Goal: Information Seeking & Learning: Learn about a topic

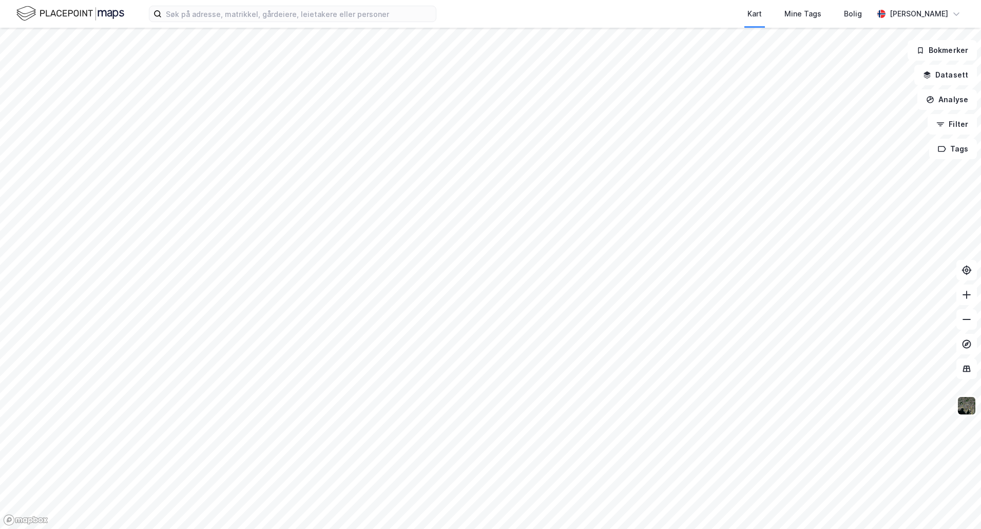
click at [483, 528] on html "Kart Mine Tags Bolig [PERSON_NAME] Bokmerker Datasett Analyse Filter Tags" at bounding box center [490, 264] width 981 height 529
click at [344, 0] on html "Kart Mine Tags Bolig [PERSON_NAME] Bokmerker Datasett Analyse Filter Tags" at bounding box center [490, 264] width 981 height 529
click at [389, 2] on div "Kart Mine Tags Bolig [PERSON_NAME] Bokmerker Datasett Analyse Filter Tags" at bounding box center [490, 264] width 981 height 529
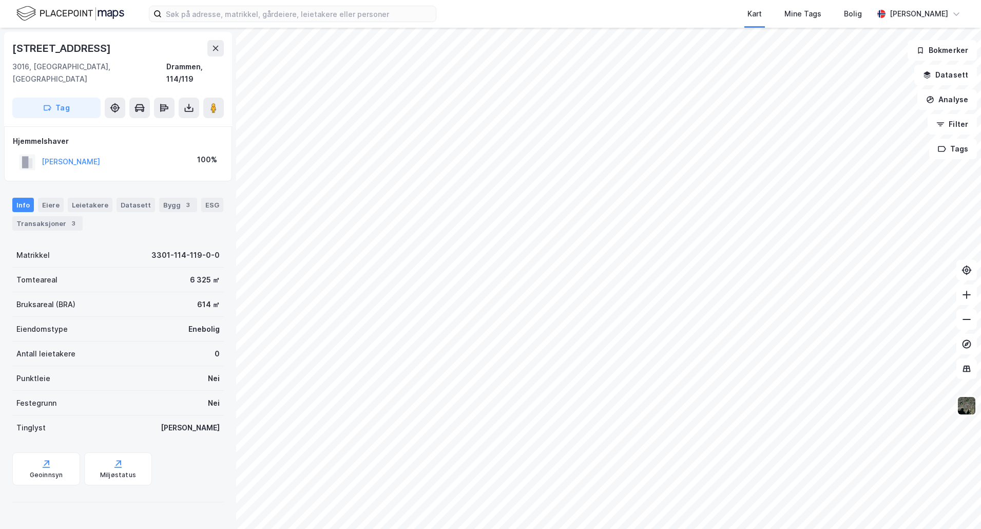
click at [81, 155] on div "[PERSON_NAME]" at bounding box center [71, 161] width 58 height 12
click at [0, 0] on button "[PERSON_NAME]" at bounding box center [0, 0] width 0 height 0
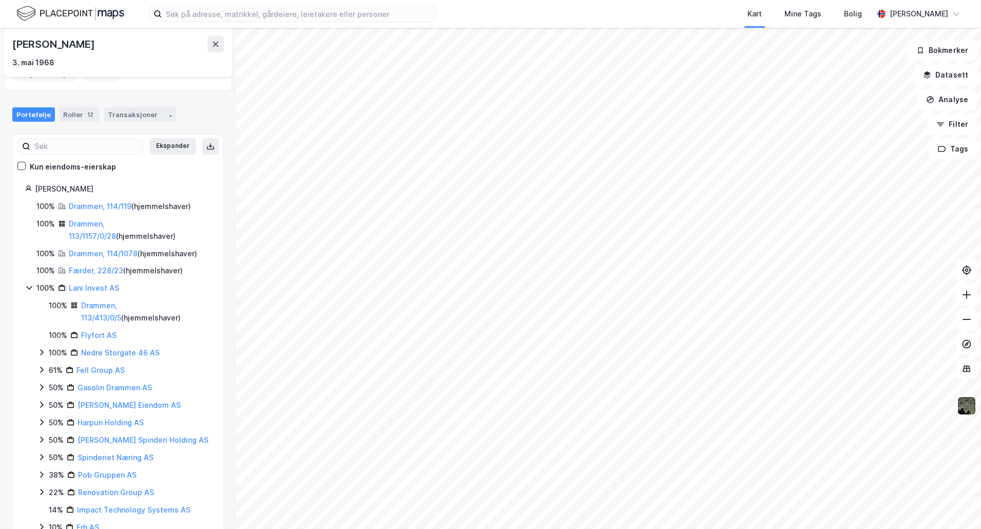
scroll to position [103, 0]
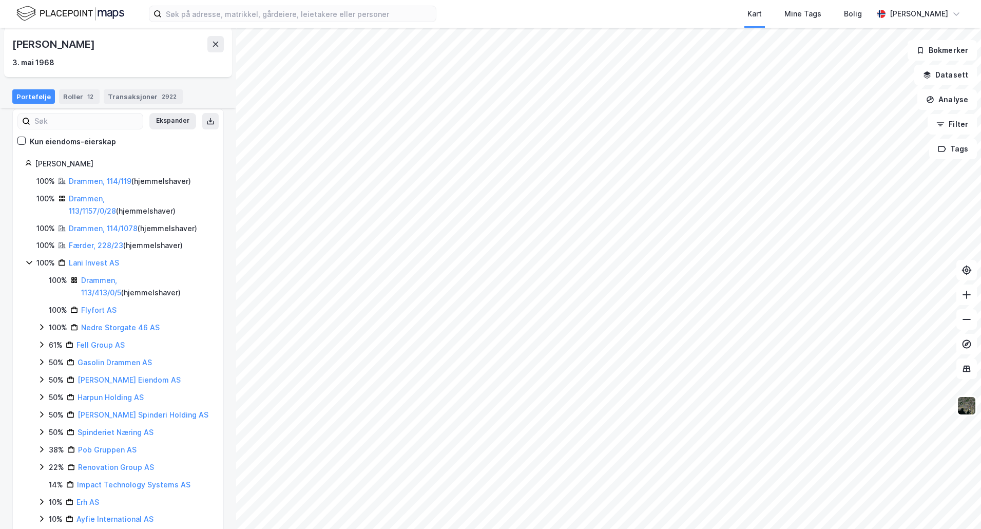
click at [0, 267] on html "Kart Mine Tags Bolig [PERSON_NAME] Bergstien 51 Person [PERSON_NAME] [DATE] Eie…" at bounding box center [490, 264] width 981 height 529
click at [26, 262] on icon at bounding box center [29, 262] width 8 height 8
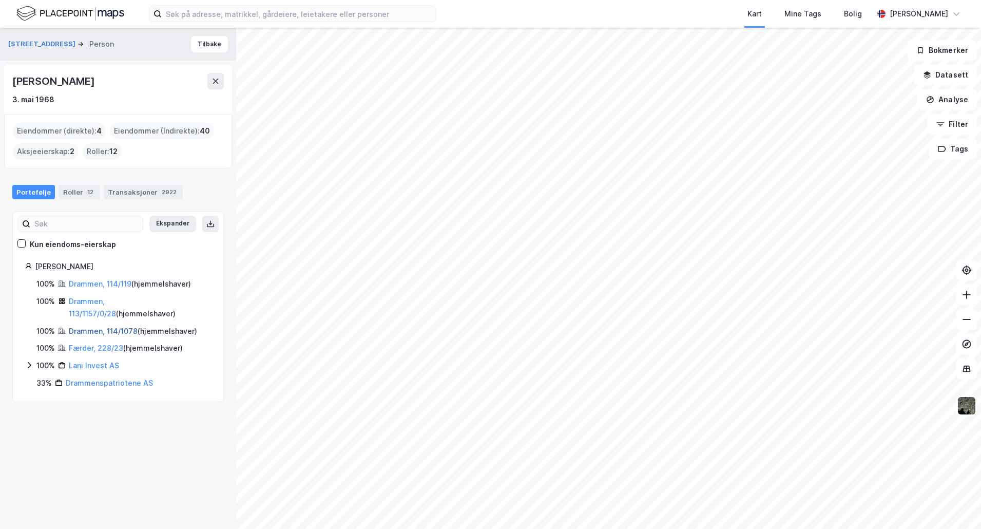
click at [88, 326] on link "Drammen, 114/1078" at bounding box center [103, 330] width 69 height 9
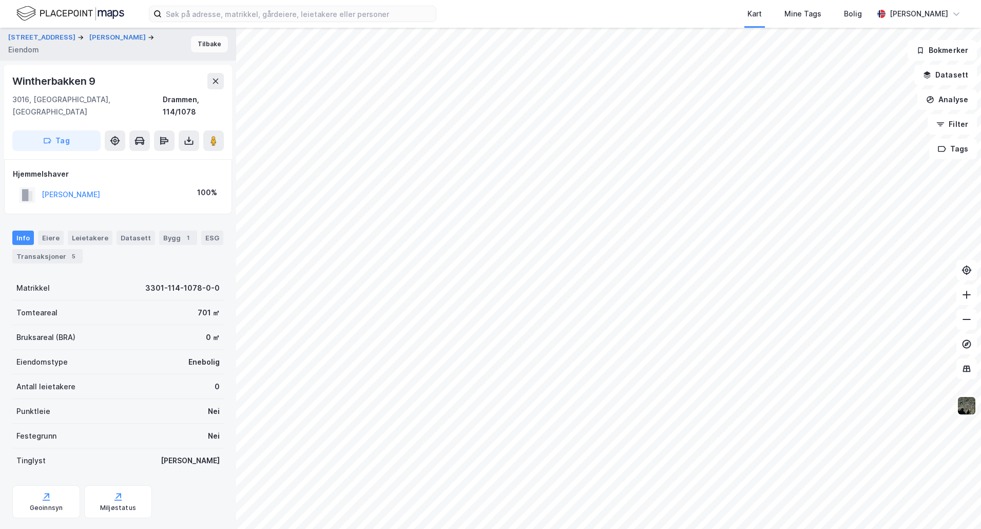
click at [210, 49] on button "Tilbake" at bounding box center [209, 44] width 37 height 16
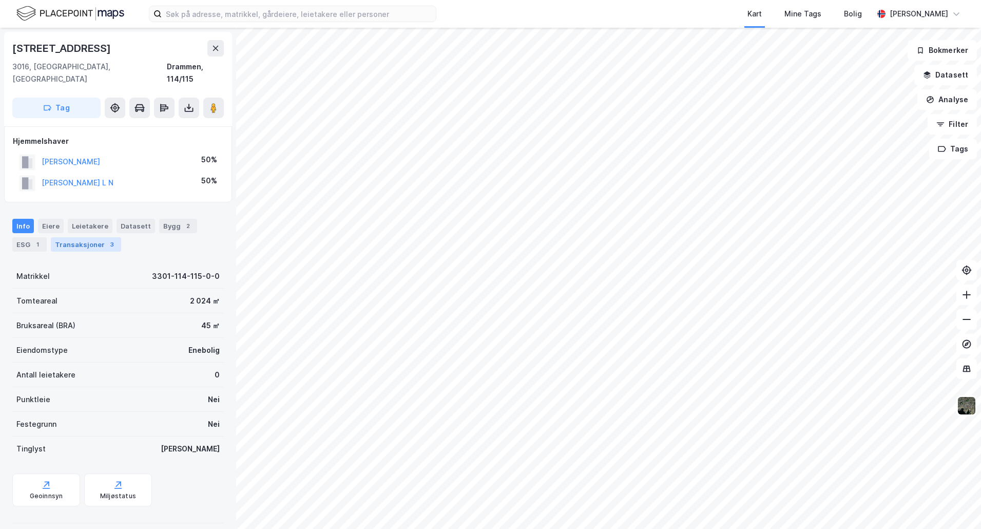
click at [92, 237] on div "Transaksjoner 3" at bounding box center [86, 244] width 70 height 14
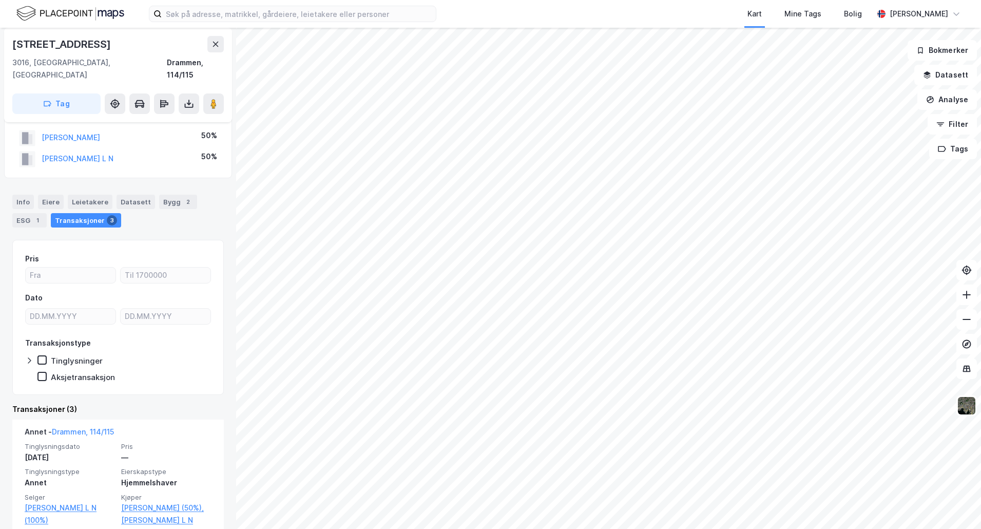
scroll to position [23, 0]
click at [21, 196] on div "Info" at bounding box center [23, 203] width 22 height 14
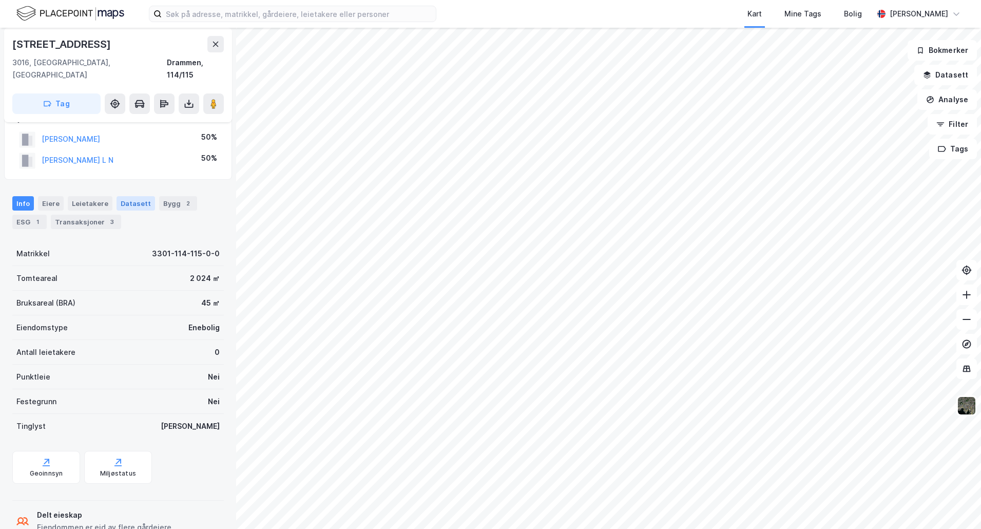
click at [146, 196] on div "Datasett" at bounding box center [135, 203] width 38 height 14
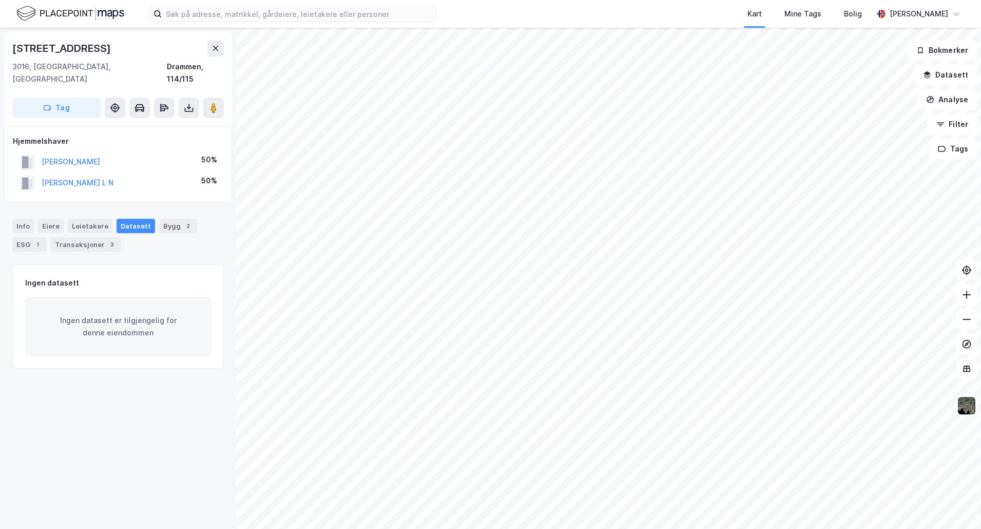
click at [92, 206] on div "Info [PERSON_NAME] Datasett Bygg 2 ESG 1 Transaksjoner 3" at bounding box center [118, 230] width 236 height 49
click at [62, 237] on div "Transaksjoner 3" at bounding box center [86, 244] width 70 height 14
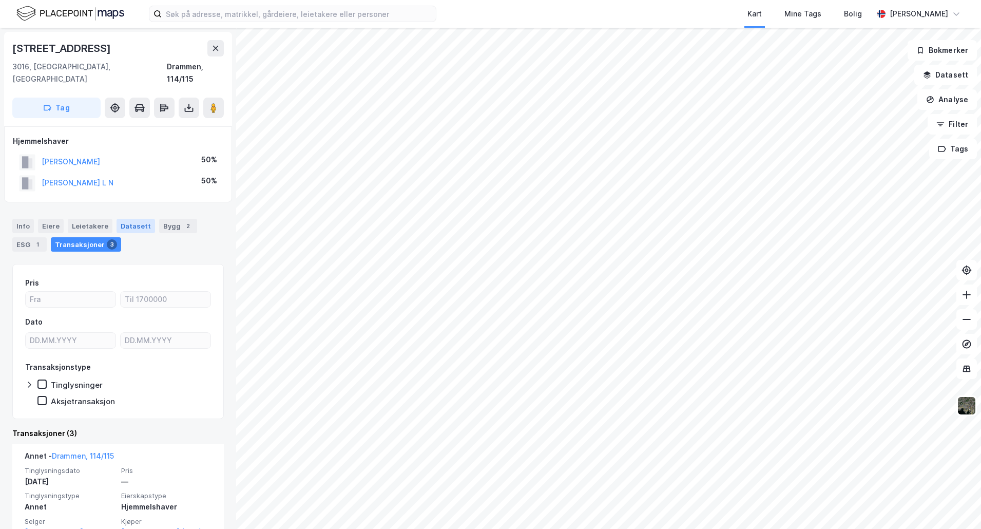
click at [140, 219] on div "Datasett" at bounding box center [135, 226] width 38 height 14
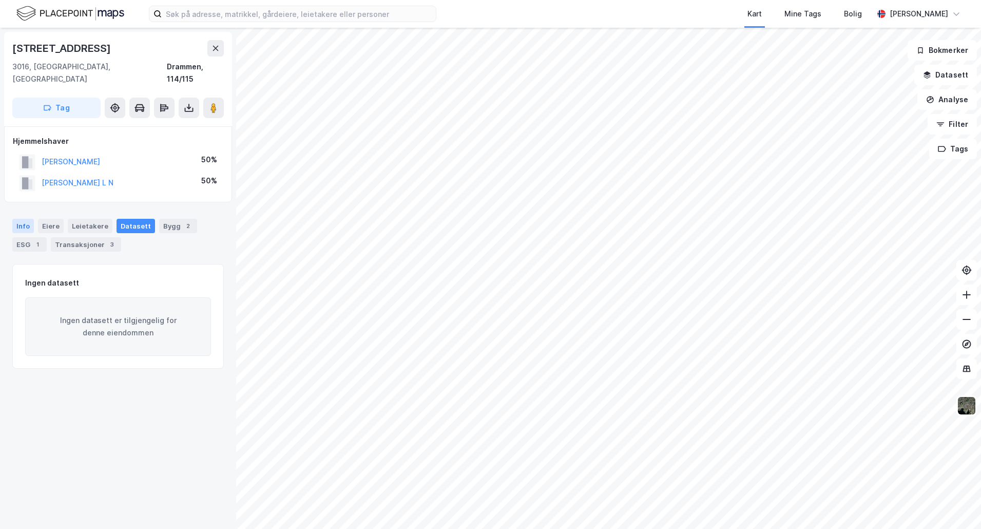
click at [22, 219] on div "Info" at bounding box center [23, 226] width 22 height 14
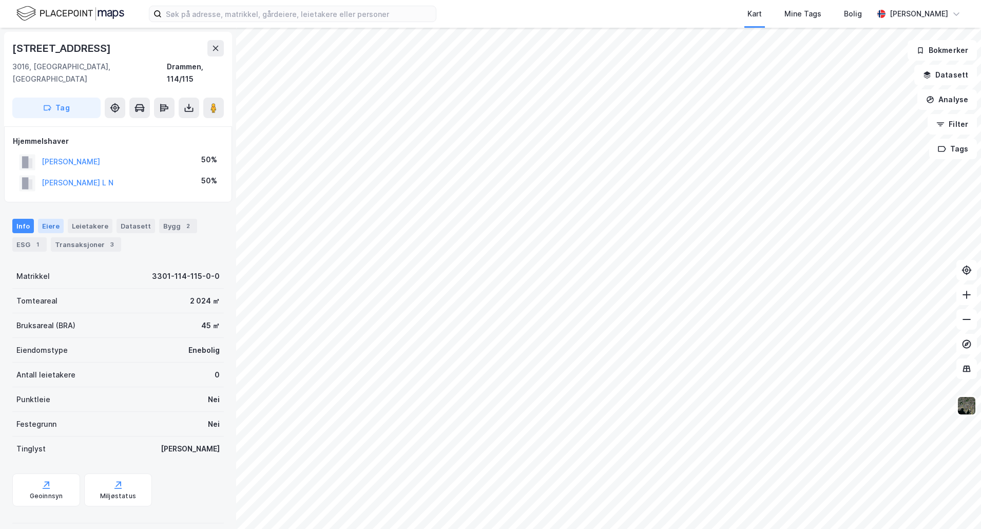
click at [44, 219] on div "Eiere" at bounding box center [51, 226] width 26 height 14
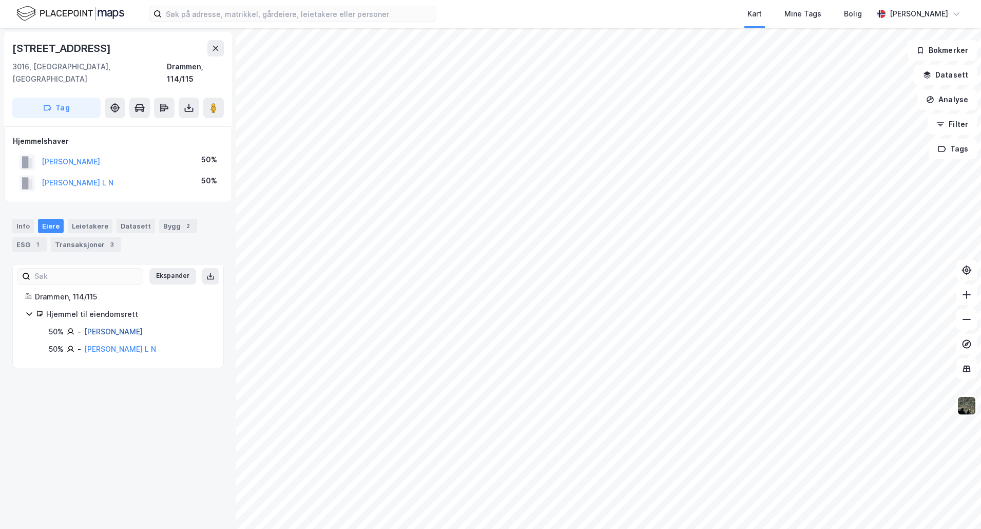
click at [143, 327] on link "[PERSON_NAME]" at bounding box center [113, 331] width 58 height 9
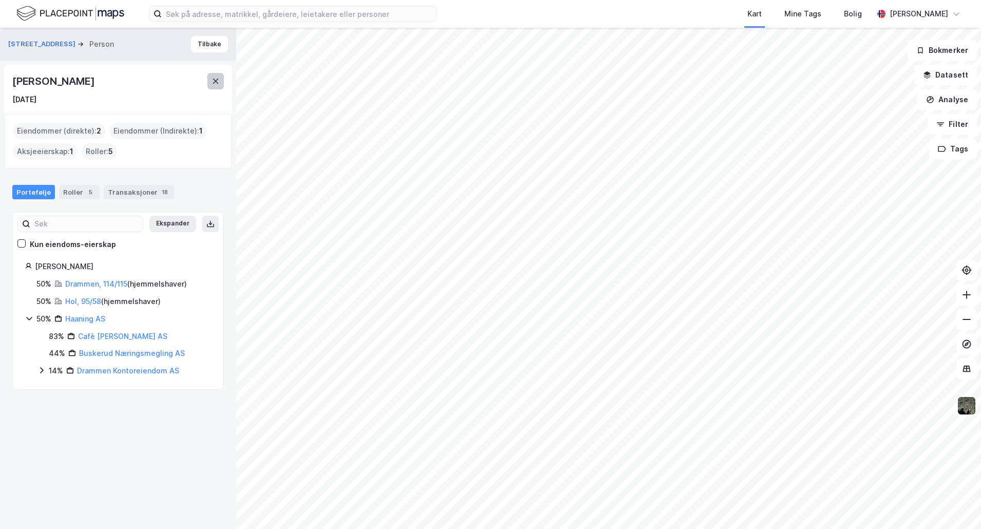
click at [221, 81] on button at bounding box center [215, 81] width 16 height 16
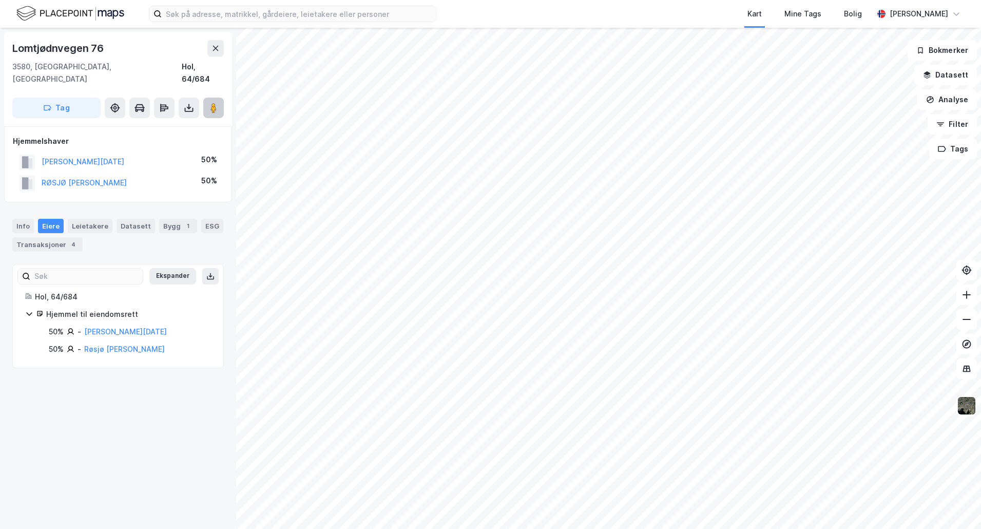
click at [217, 103] on icon at bounding box center [213, 108] width 10 height 10
click at [671, 0] on html "Kart Mine Tags Bolig [PERSON_NAME] Lomtjødnvegen 96 3580, [GEOGRAPHIC_DATA], [G…" at bounding box center [490, 264] width 981 height 529
click at [508, 0] on html "Kart Mine Tags Bolig [PERSON_NAME] Lomtjødnvegen 96 3580, [GEOGRAPHIC_DATA], [G…" at bounding box center [490, 264] width 981 height 529
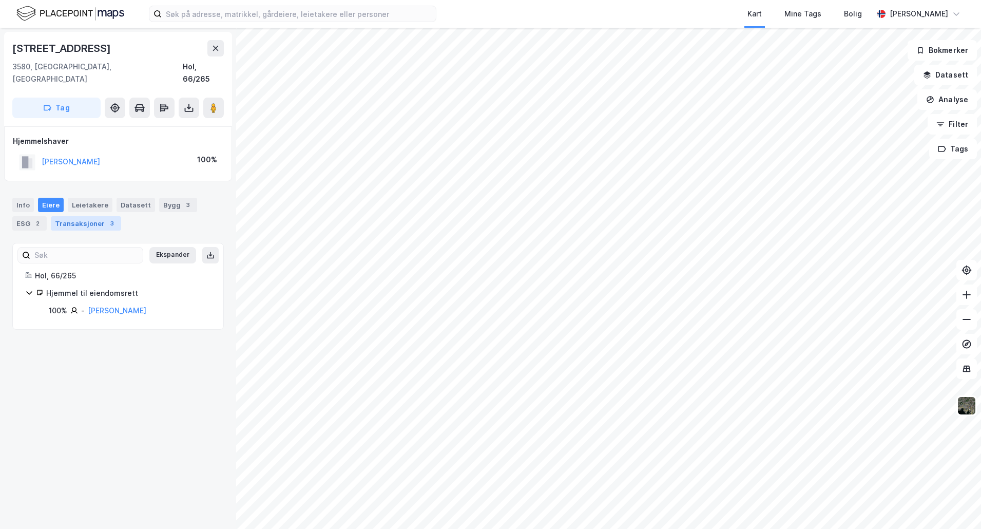
click at [80, 216] on div "Transaksjoner 3" at bounding box center [86, 223] width 70 height 14
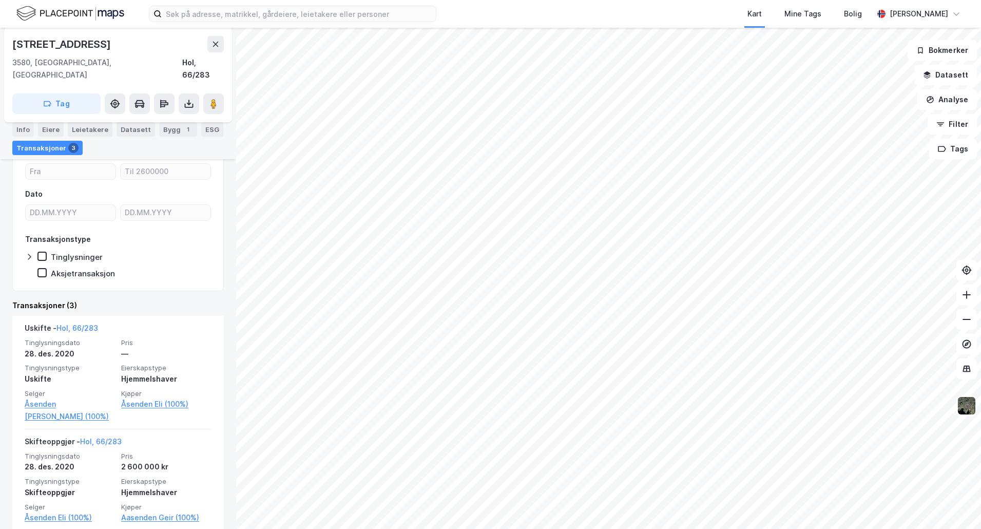
scroll to position [103, 0]
